Goal: Information Seeking & Learning: Learn about a topic

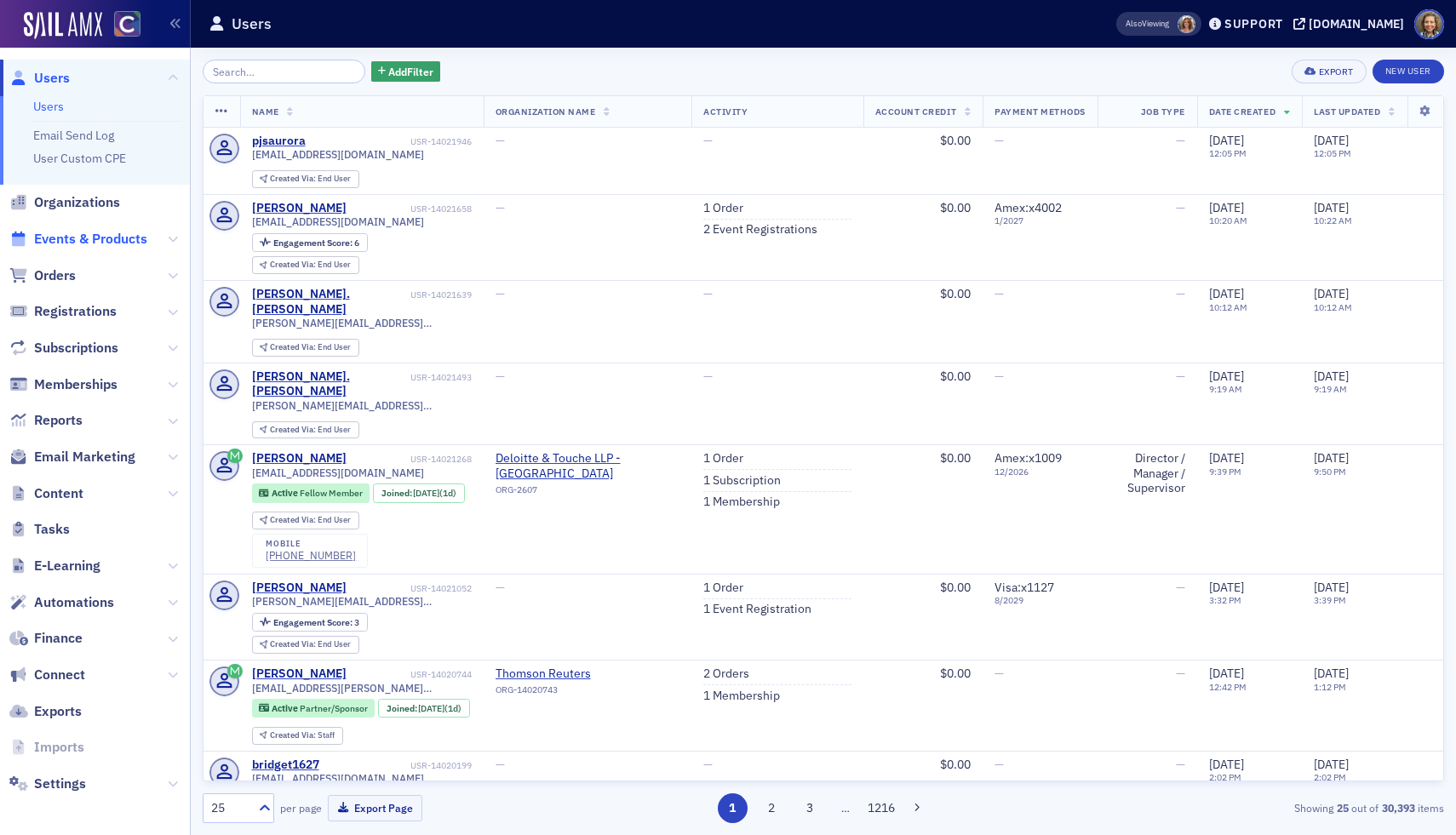
click at [57, 239] on span "Events & Products" at bounding box center [90, 239] width 113 height 19
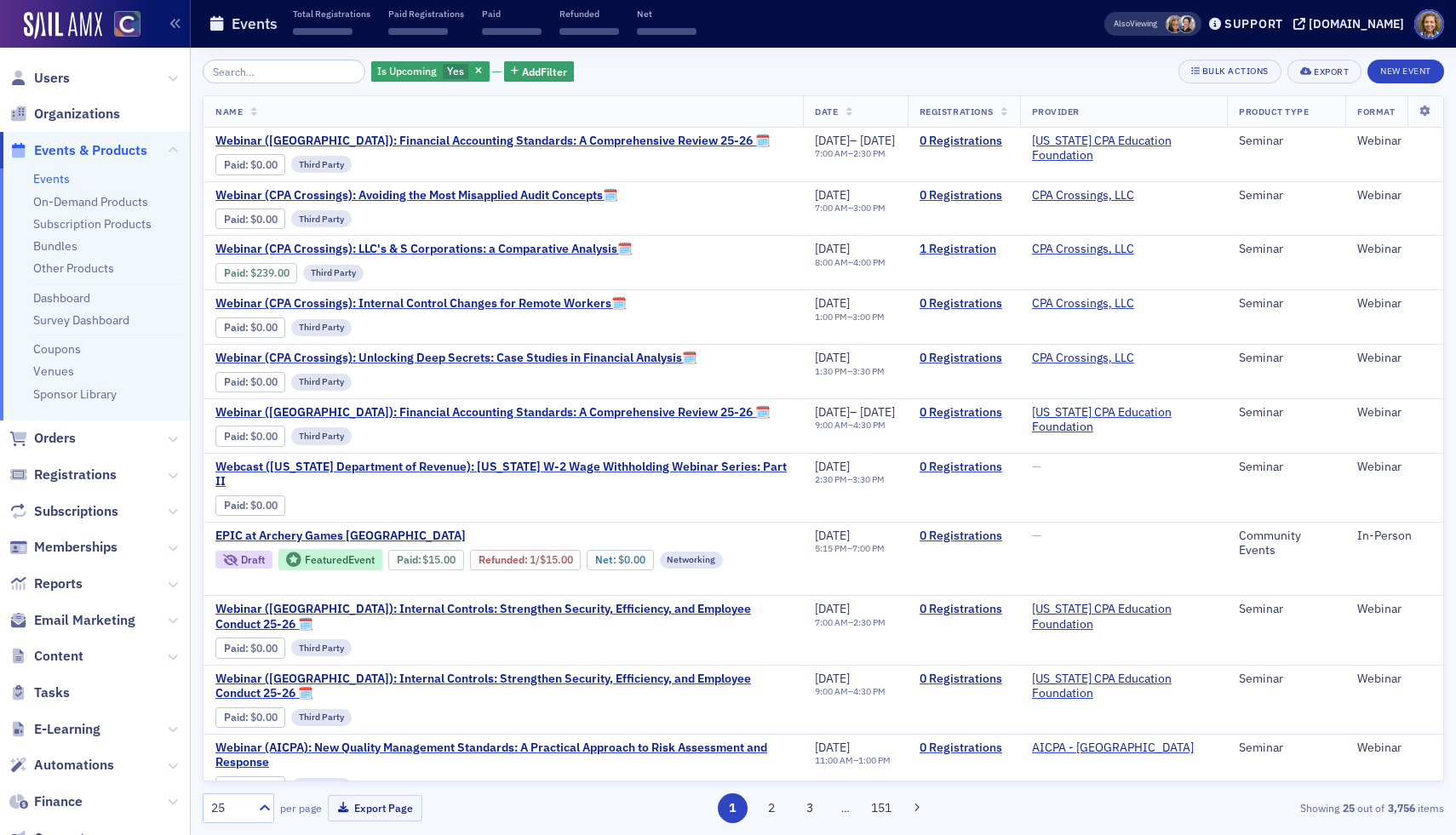
click at [274, 74] on input "search" at bounding box center [284, 71] width 163 height 24
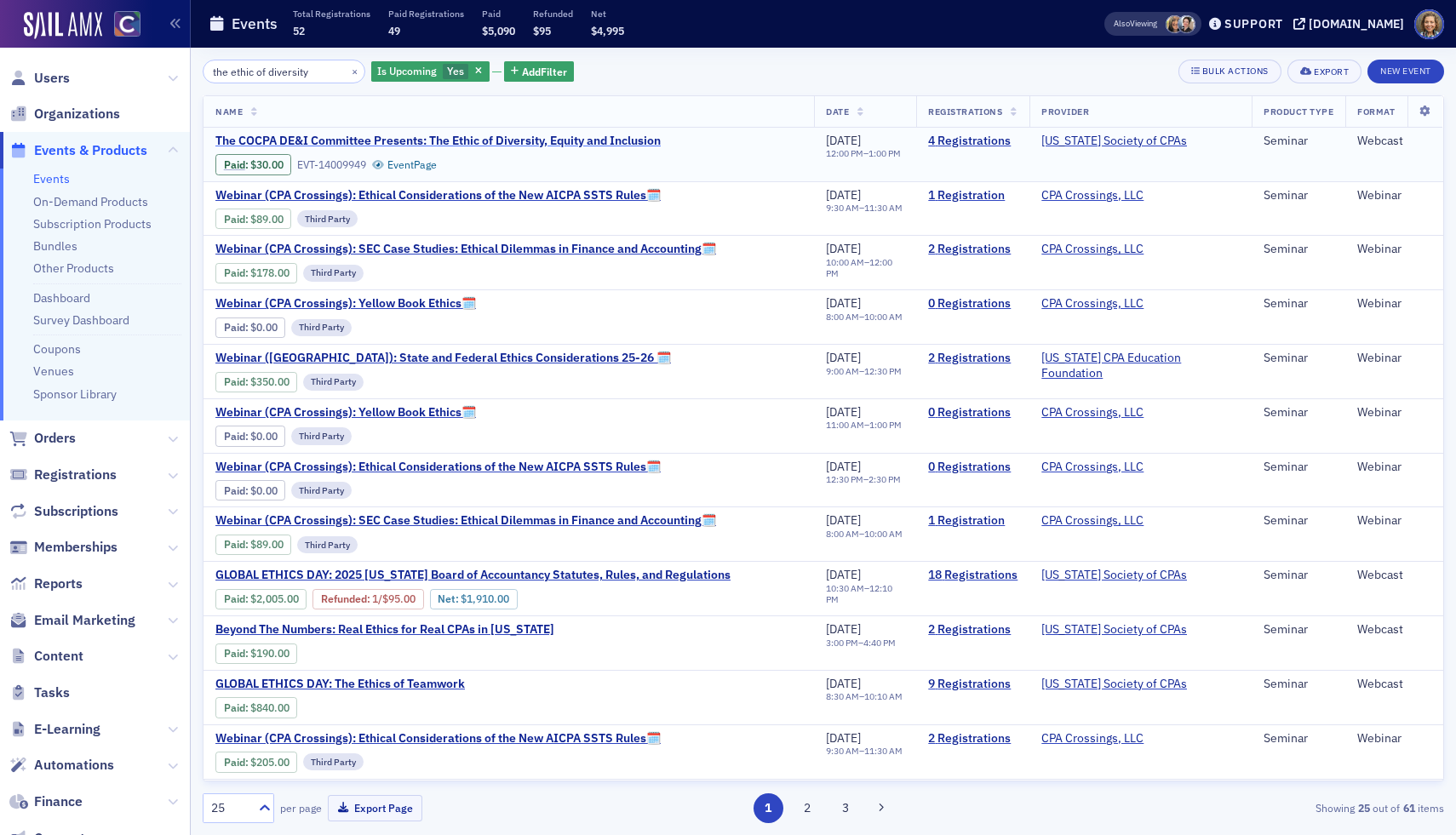
type input "the ethic of diversity"
click at [321, 143] on span "The COCPA DE&I Committee Presents: The Ethic of Diversity, Equity and Inclusion" at bounding box center [438, 141] width 446 height 15
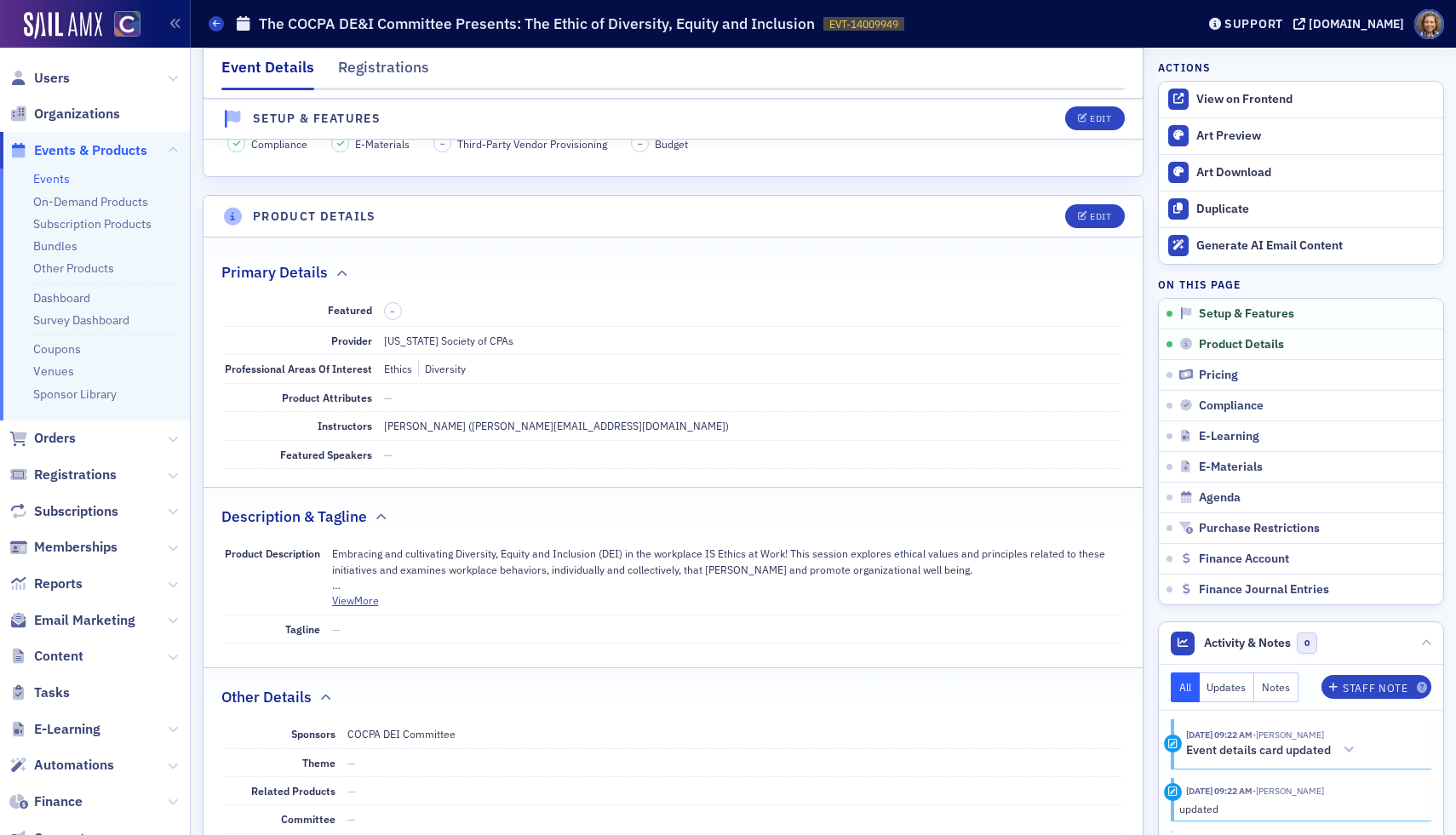
scroll to position [578, 0]
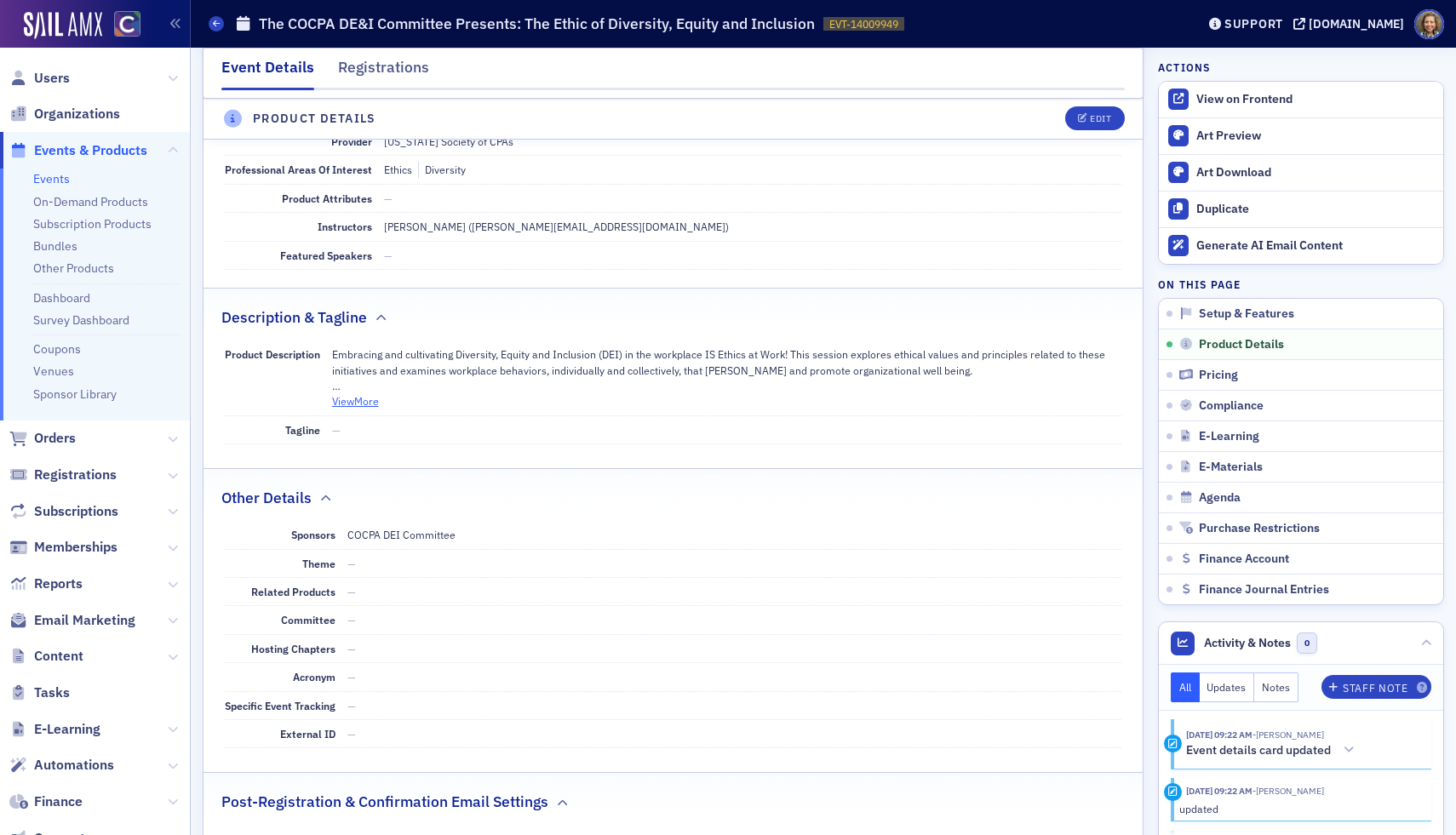
click at [359, 398] on button "View More" at bounding box center [355, 401] width 47 height 15
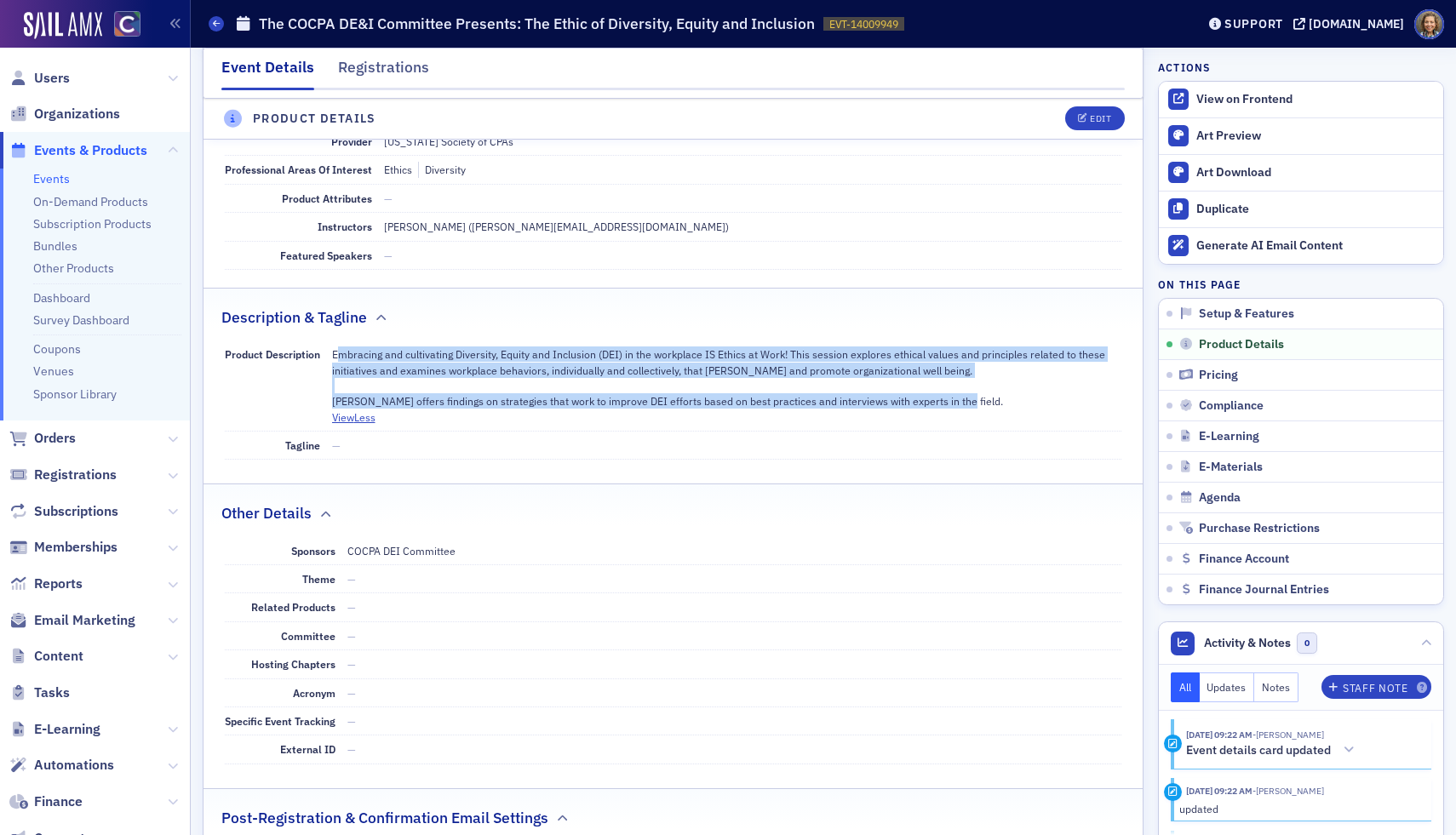
drag, startPoint x: 959, startPoint y: 402, endPoint x: 343, endPoint y: 352, distance: 618.0
click at [343, 352] on p "Embracing and cultivating Diversity, Equity and Inclusion (DEI) in the workplac…" at bounding box center [728, 378] width 790 height 63
copy p "bracing and cultivating Diversity, Equity and Inclusion (DEI) in the workplace …"
click at [495, 358] on p "Embracing and cultivating Diversity, Equity and Inclusion (DEI) in the workplac…" at bounding box center [728, 378] width 790 height 63
drag, startPoint x: 332, startPoint y: 350, endPoint x: 1004, endPoint y: 407, distance: 674.4
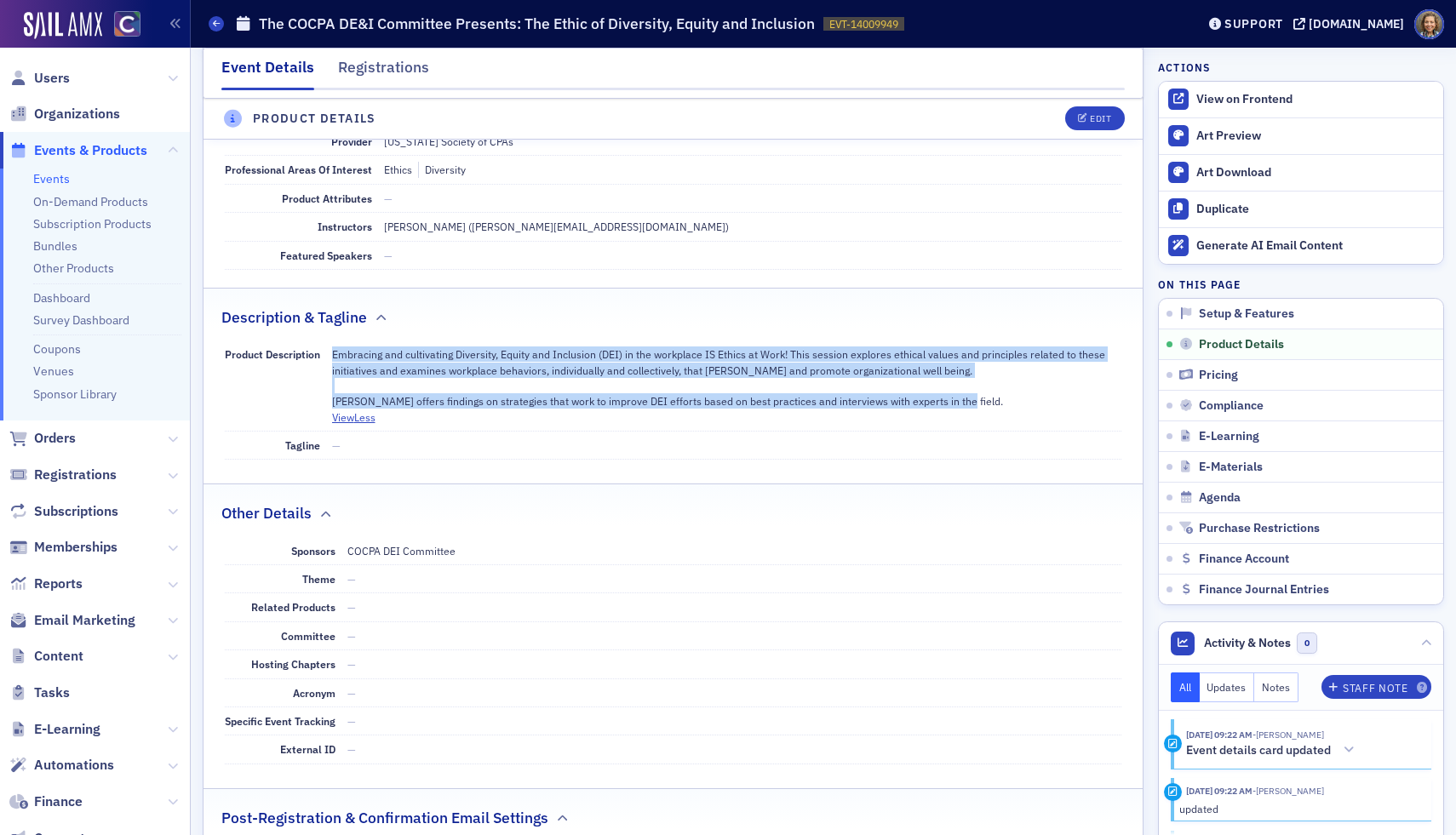
click at [1004, 407] on p "Embracing and cultivating Diversity, Equity and Inclusion (DEI) in the workplac…" at bounding box center [728, 378] width 790 height 63
copy p "Embracing and cultivating Diversity, Equity and Inclusion (DEI) in the workplac…"
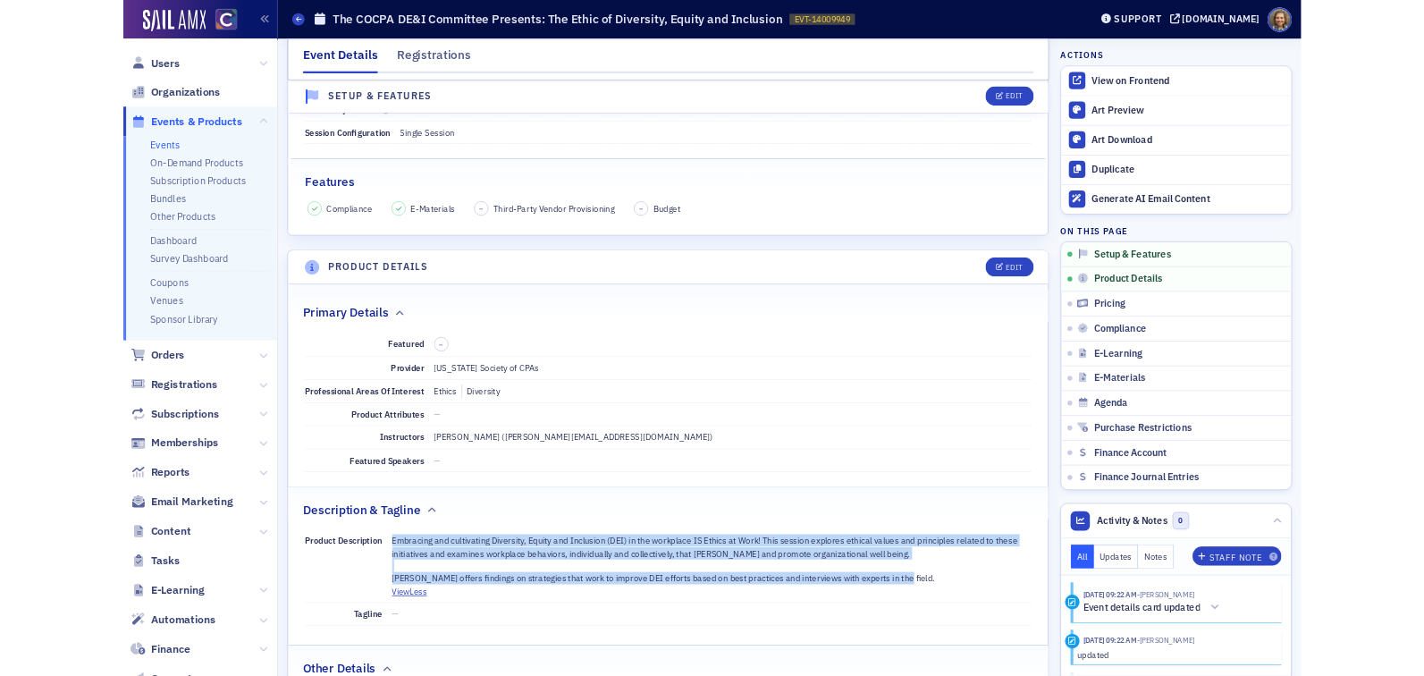
scroll to position [0, 0]
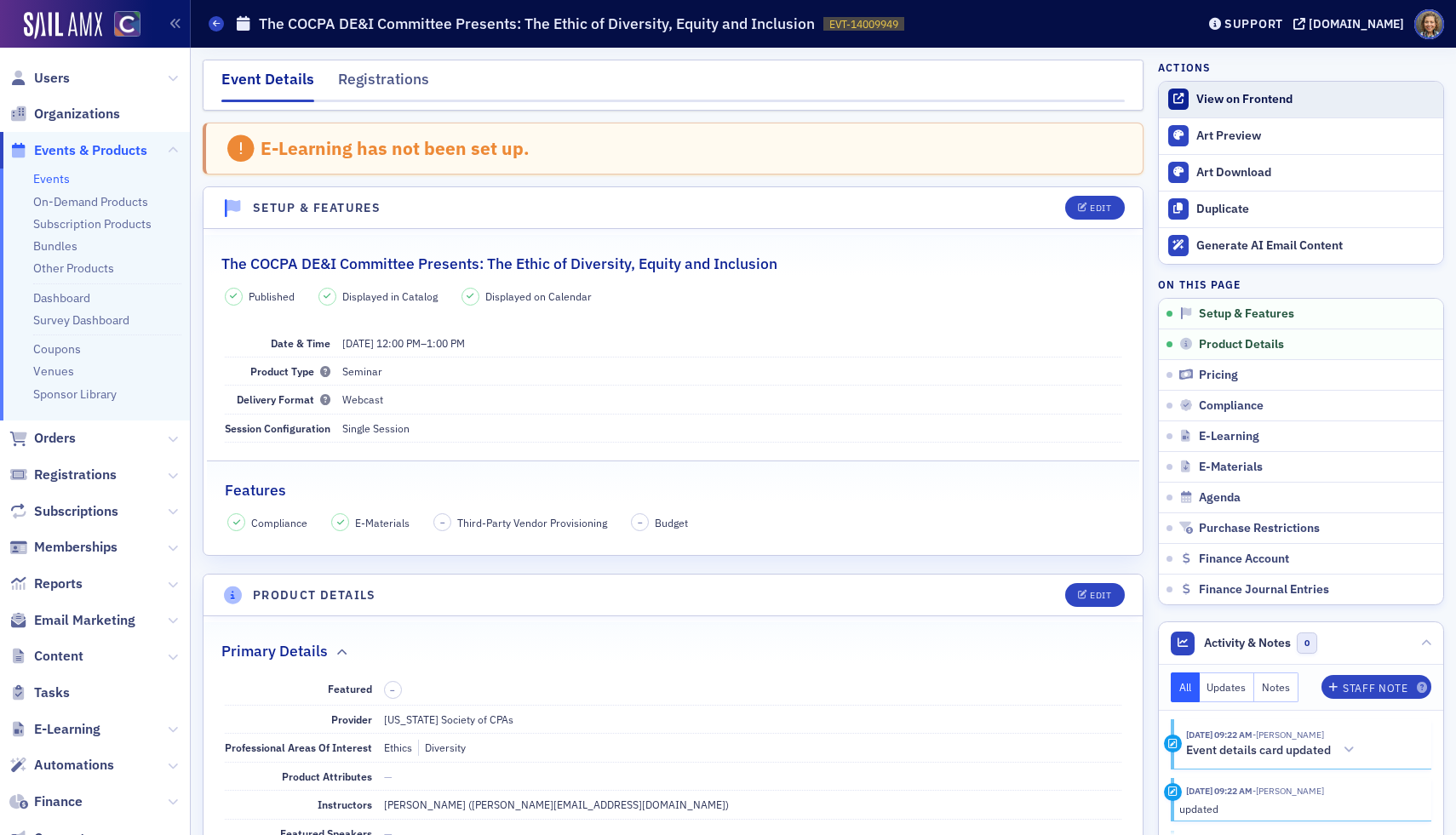
click at [1218, 92] on div "View on Frontend" at bounding box center [1315, 100] width 238 height 15
